Goal: Find specific page/section: Find specific page/section

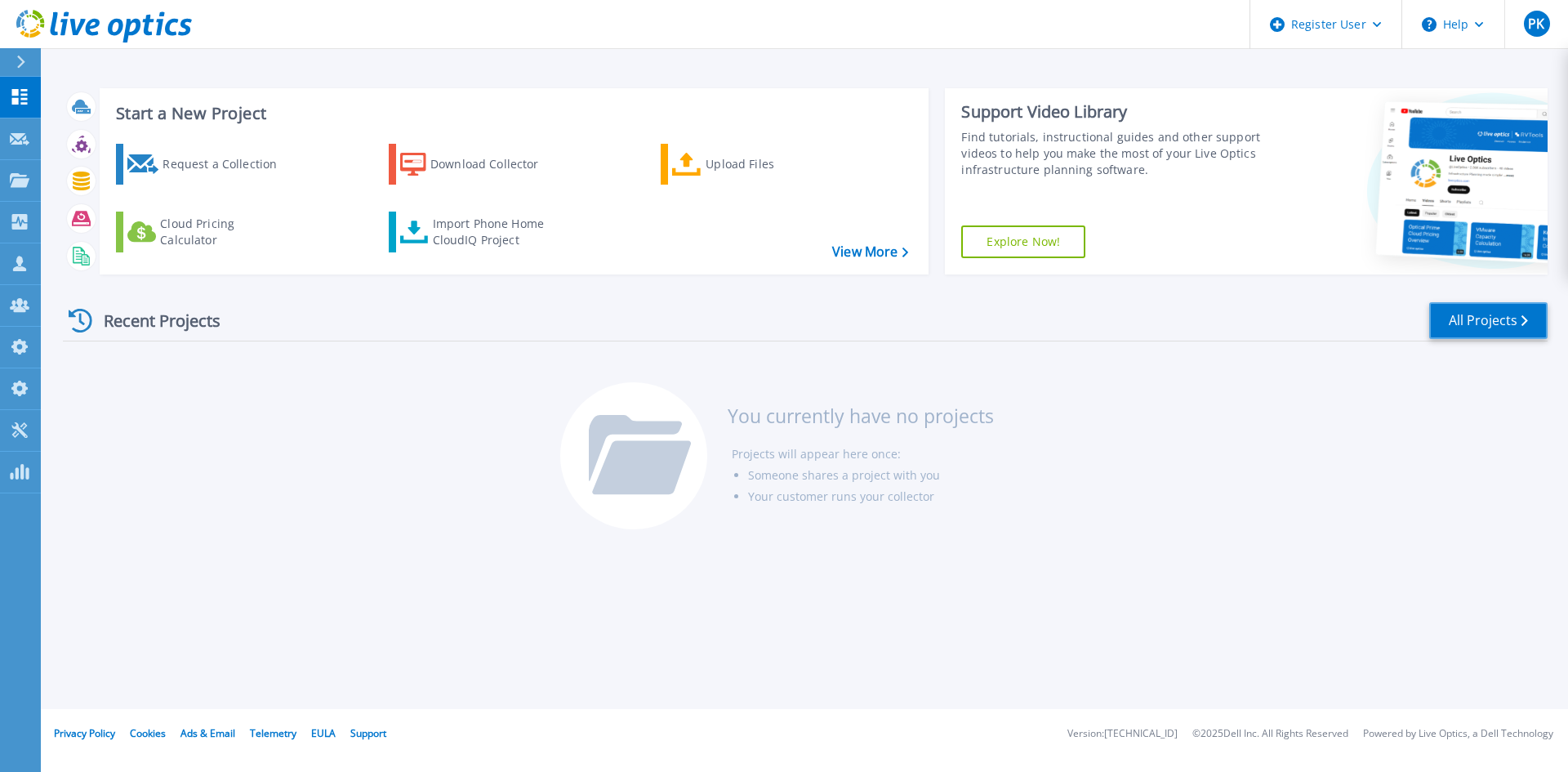
click at [1505, 330] on link "All Projects" at bounding box center [1488, 321] width 119 height 37
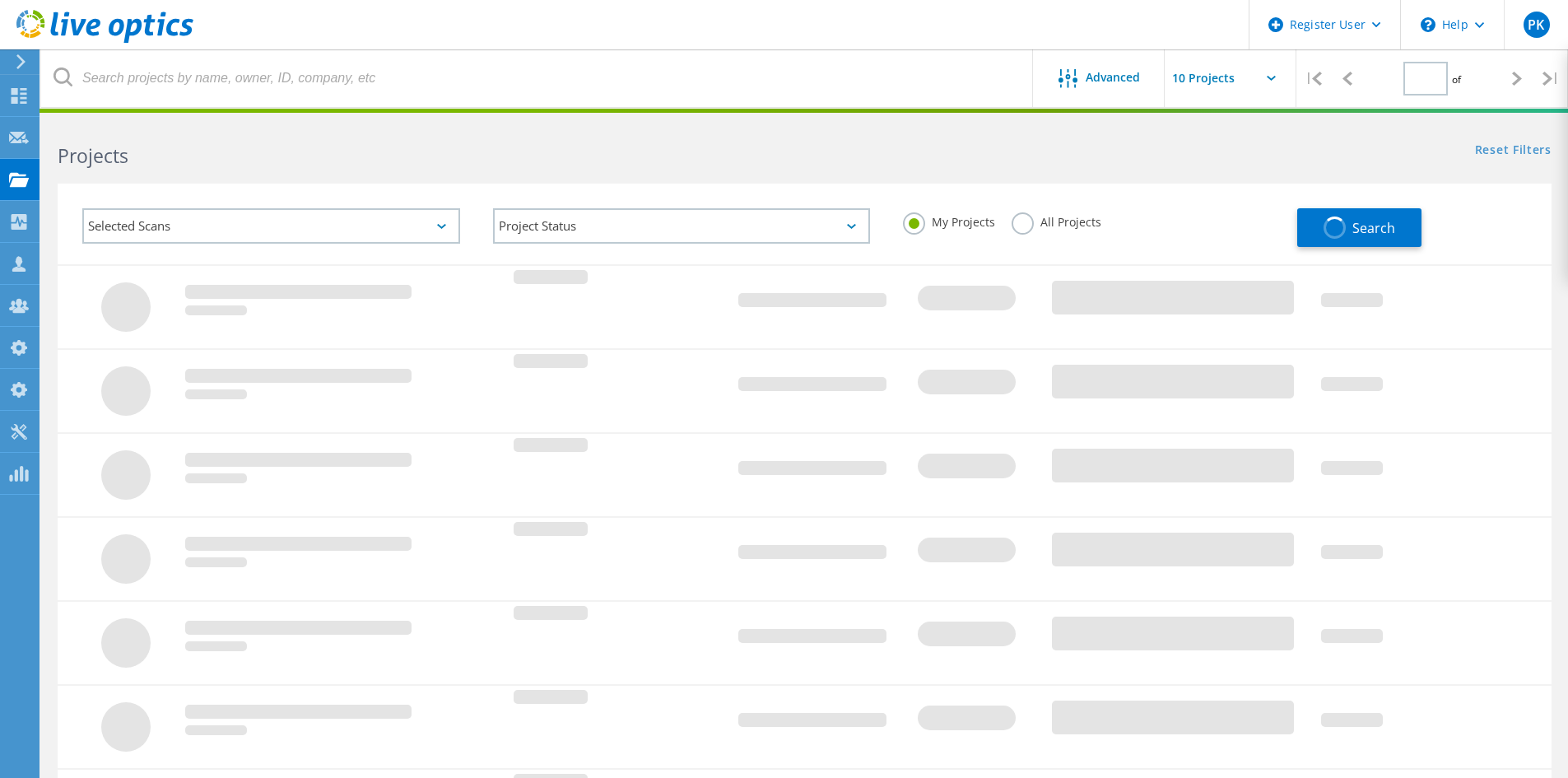
type input "1"
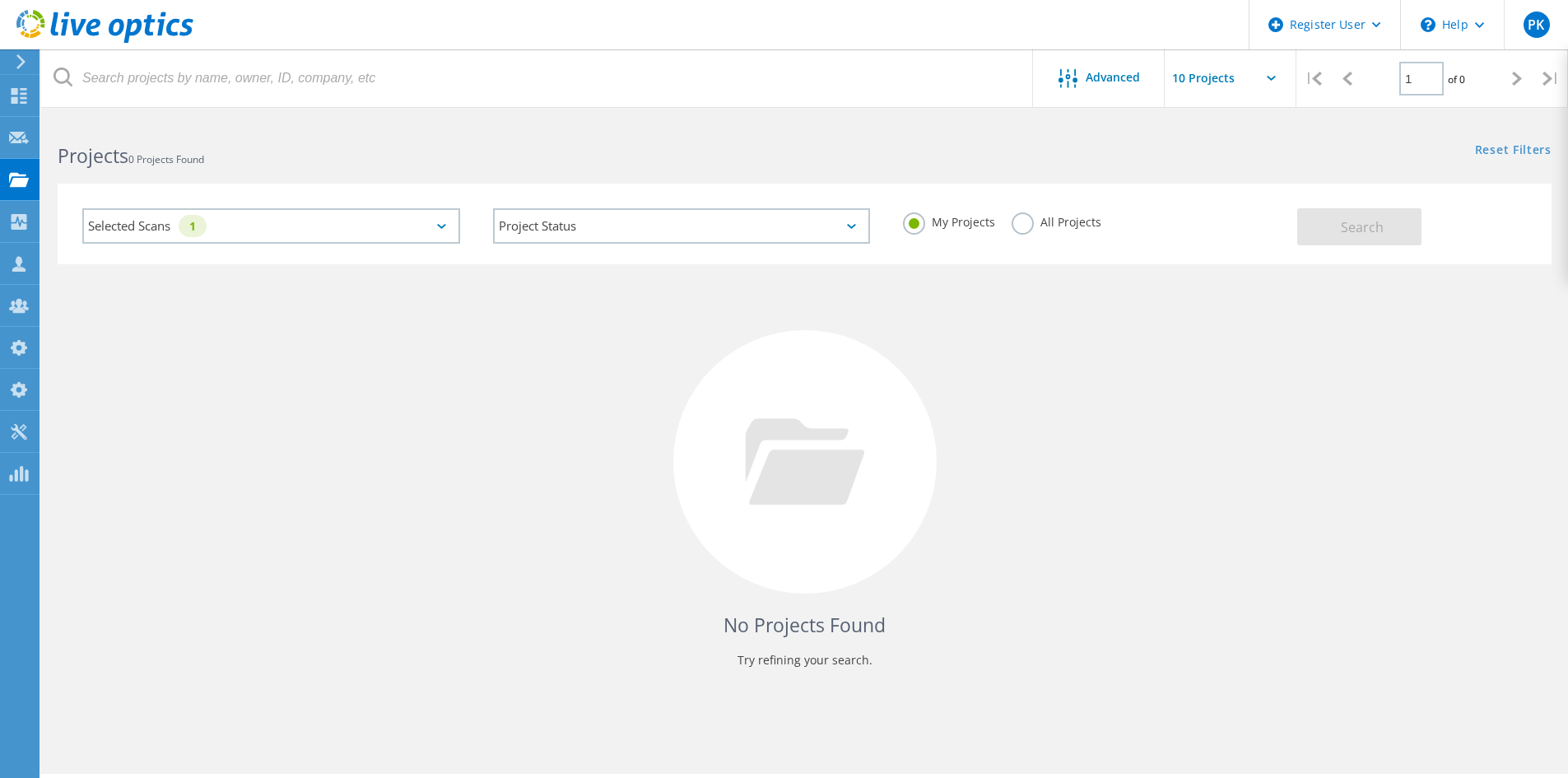
click at [291, 226] on div "Selected Scans 1" at bounding box center [271, 226] width 378 height 36
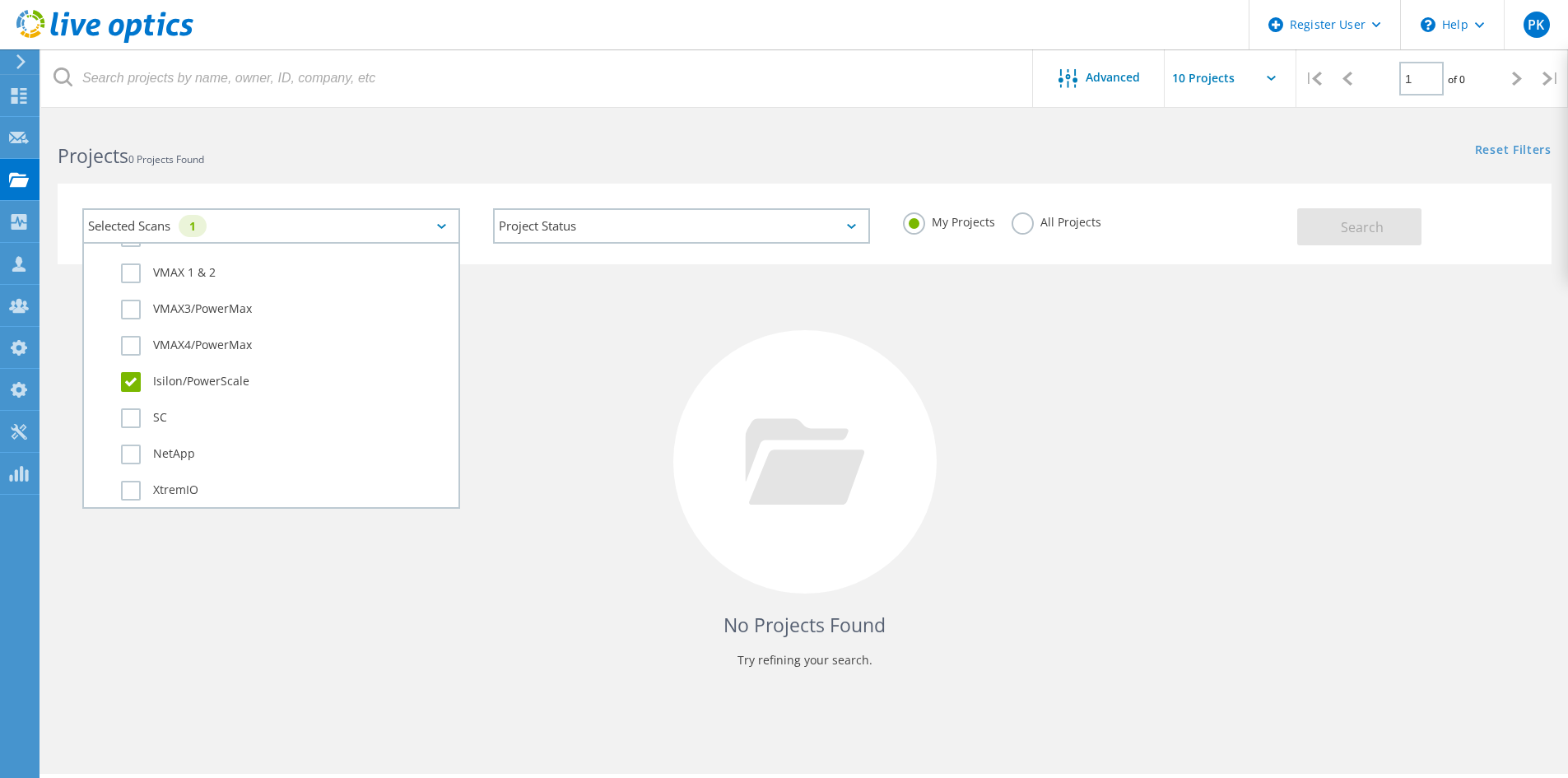
scroll to position [494, 0]
drag, startPoint x: 1046, startPoint y: 223, endPoint x: 1035, endPoint y: 223, distance: 11.0
click at [1044, 223] on label "All Projects" at bounding box center [1056, 220] width 90 height 15
click at [0, 0] on input "All Projects" at bounding box center [0, 0] width 0 height 0
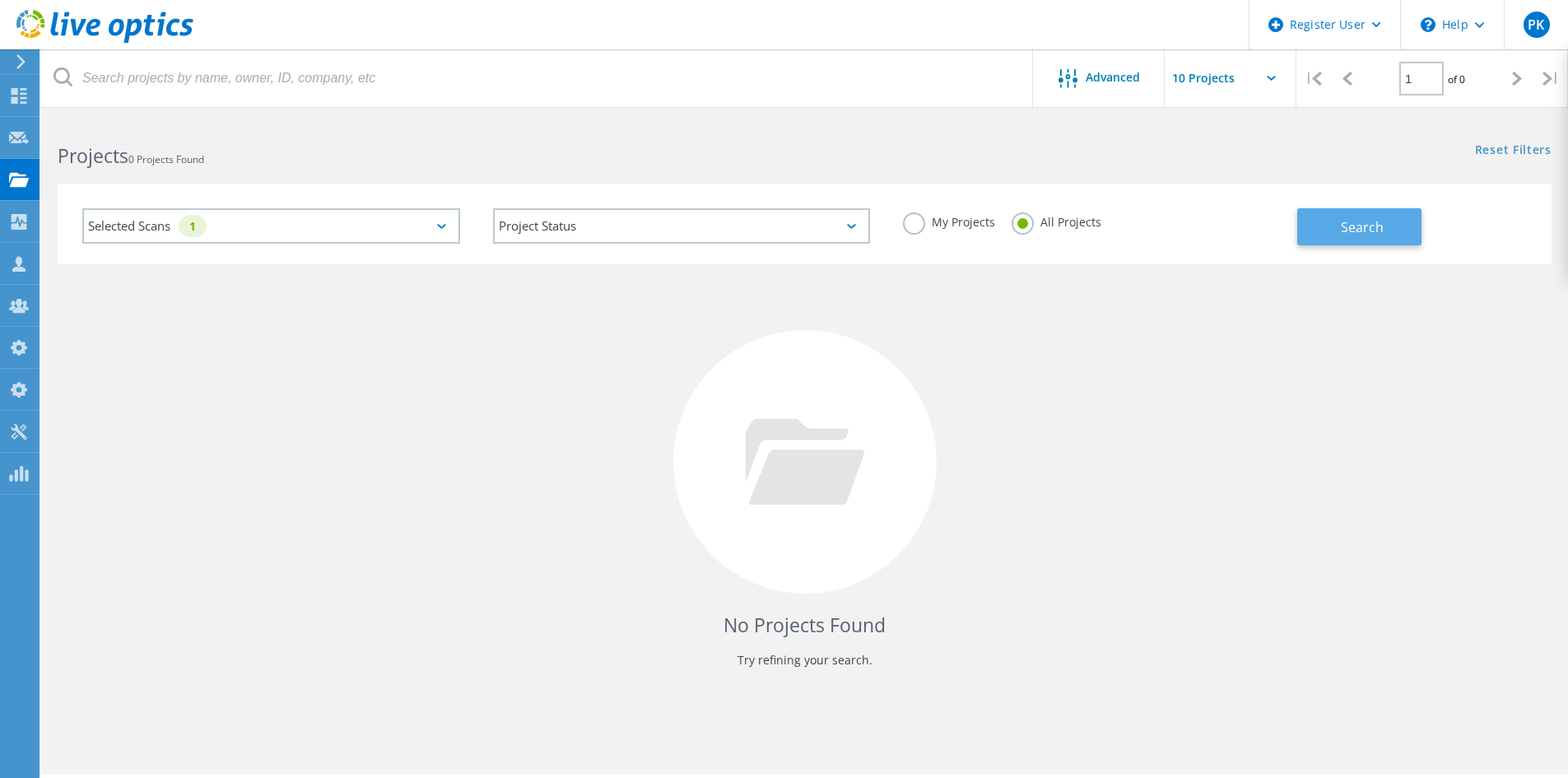
click at [1392, 223] on button "Search" at bounding box center [1359, 227] width 124 height 37
